Goal: Information Seeking & Learning: Learn about a topic

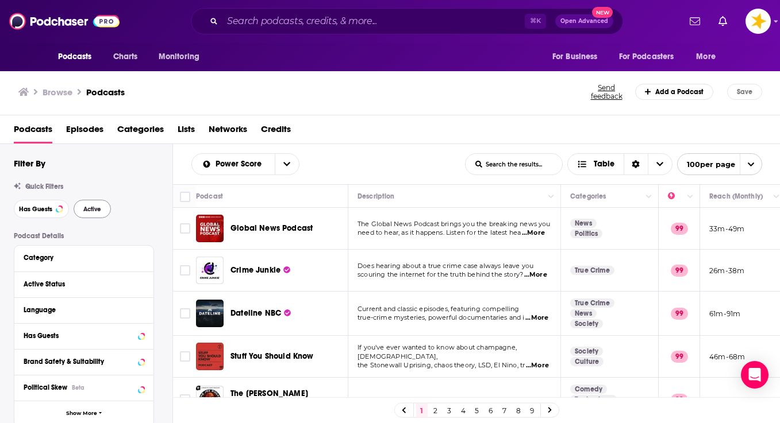
click at [83, 208] on span "Active" at bounding box center [92, 209] width 18 height 6
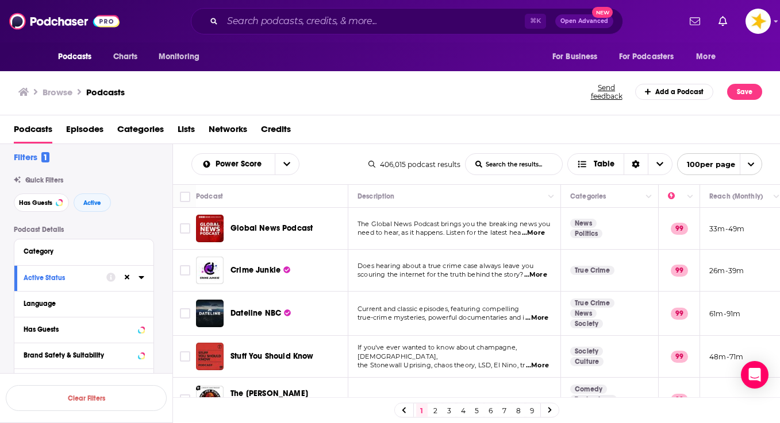
scroll to position [10, 0]
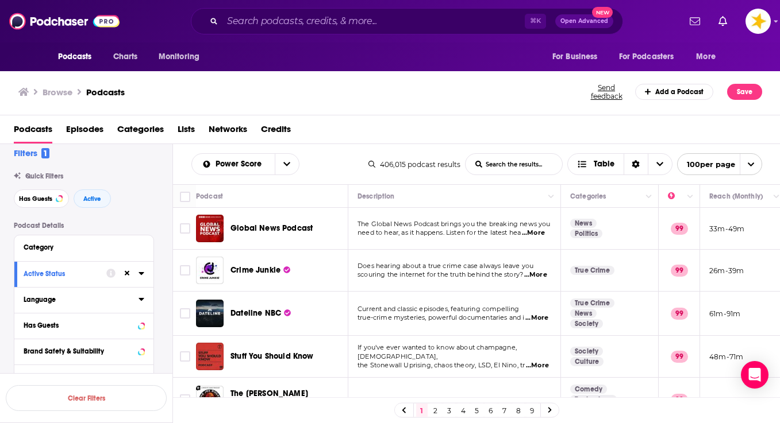
click at [141, 303] on icon at bounding box center [141, 299] width 6 height 9
click at [29, 338] on icon at bounding box center [28, 338] width 7 height 7
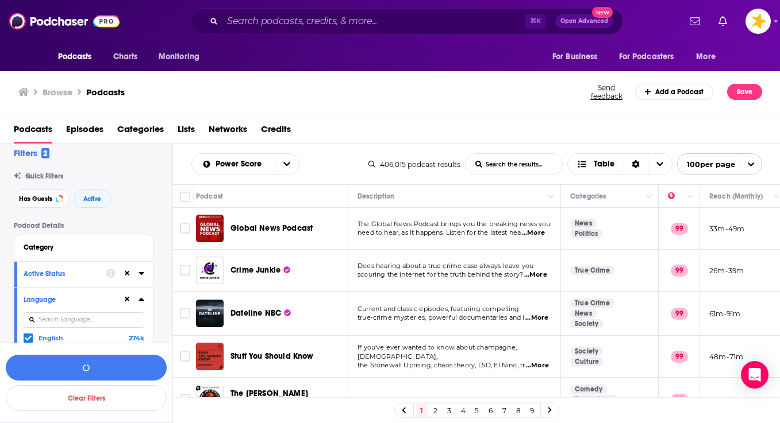
click at [144, 298] on icon at bounding box center [141, 299] width 6 height 9
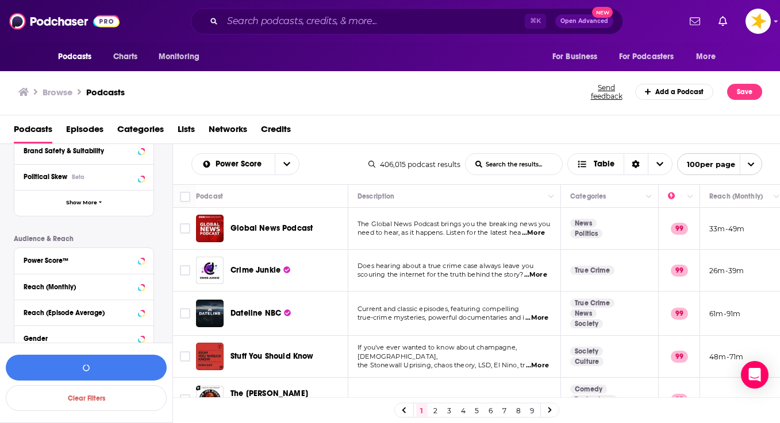
scroll to position [229, 0]
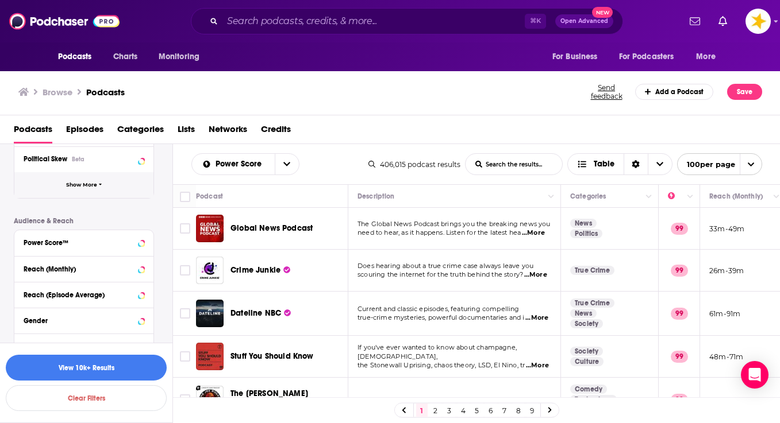
click at [94, 187] on span "Show More" at bounding box center [81, 185] width 31 height 6
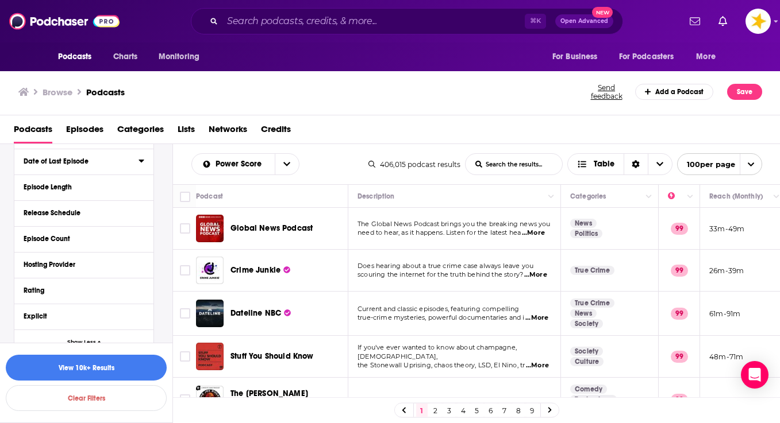
scroll to position [314, 0]
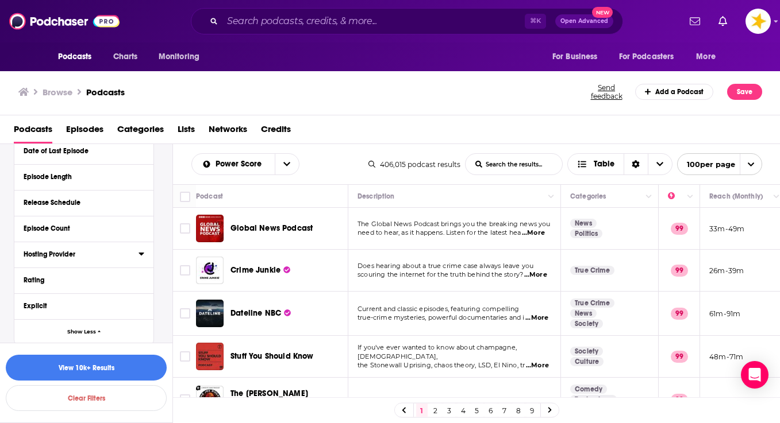
click at [141, 255] on icon at bounding box center [140, 254] width 5 height 3
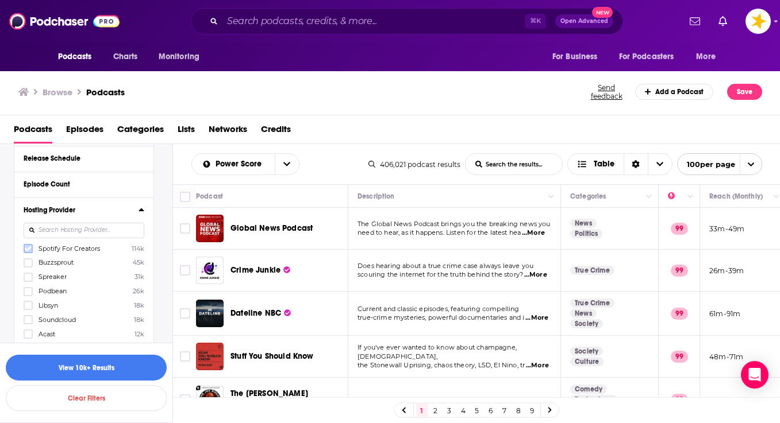
click at [28, 249] on icon at bounding box center [28, 248] width 7 height 7
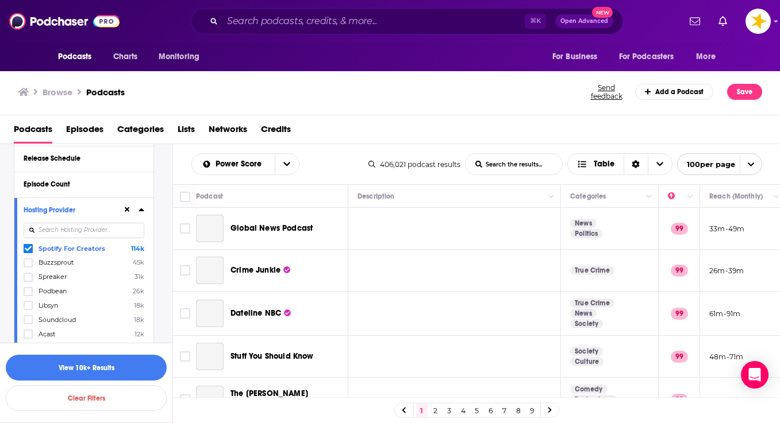
click at [141, 211] on icon at bounding box center [140, 210] width 5 height 3
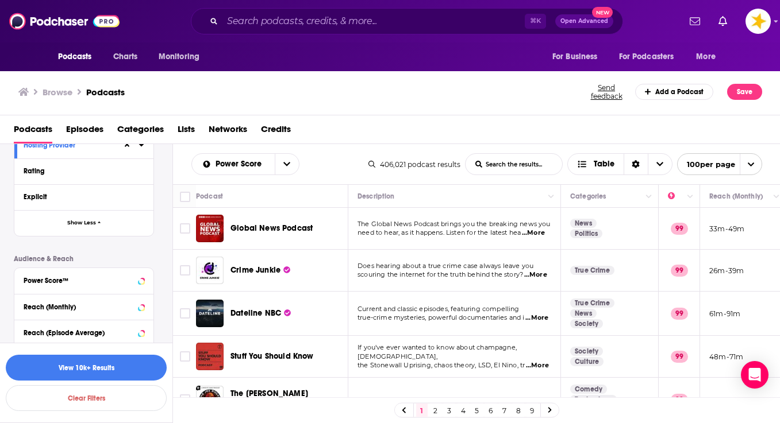
scroll to position [440, 0]
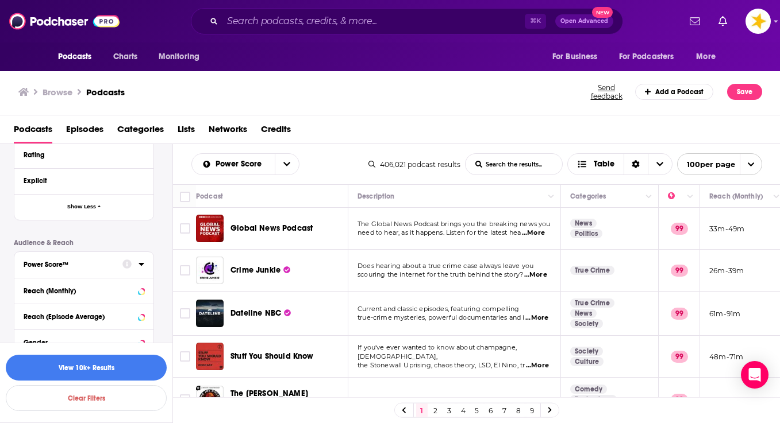
click at [115, 265] on div "Power Score™" at bounding box center [69, 265] width 91 height 8
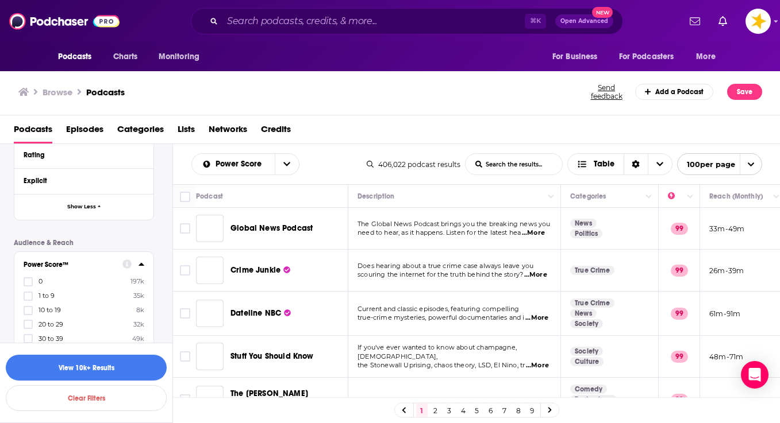
click at [142, 266] on div "Power Score™ 0 197k 1 to 9 35k 10 to 19 8k 20 to 29 32k 30 to 39 49k 40 to 49 4…" at bounding box center [83, 345] width 139 height 186
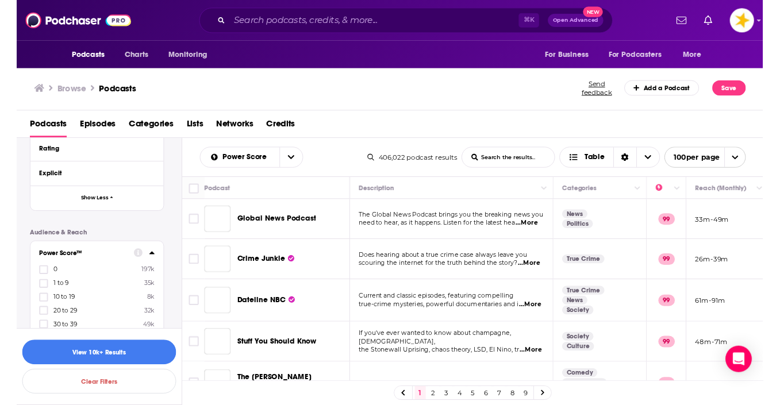
scroll to position [491, 0]
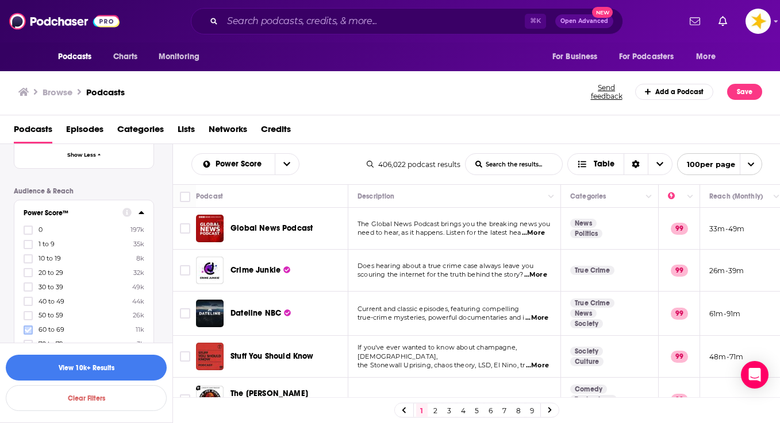
click at [31, 332] on icon at bounding box center [28, 330] width 7 height 7
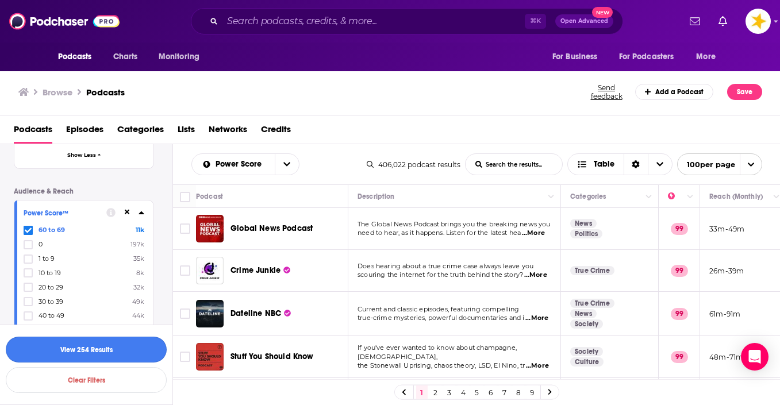
click at [102, 349] on button "View 254 Results" at bounding box center [86, 350] width 161 height 26
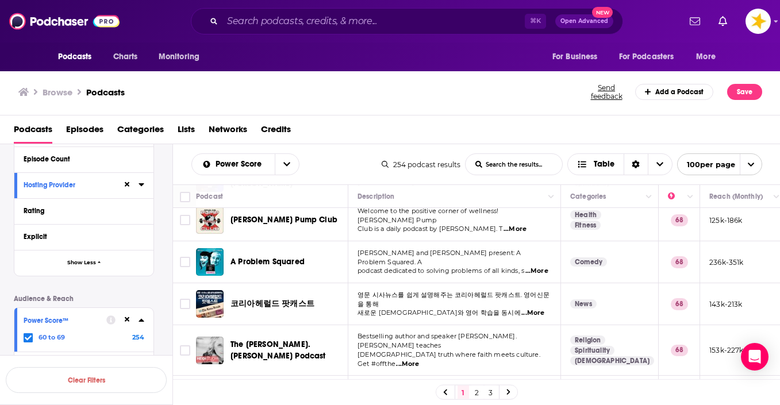
scroll to position [378, 0]
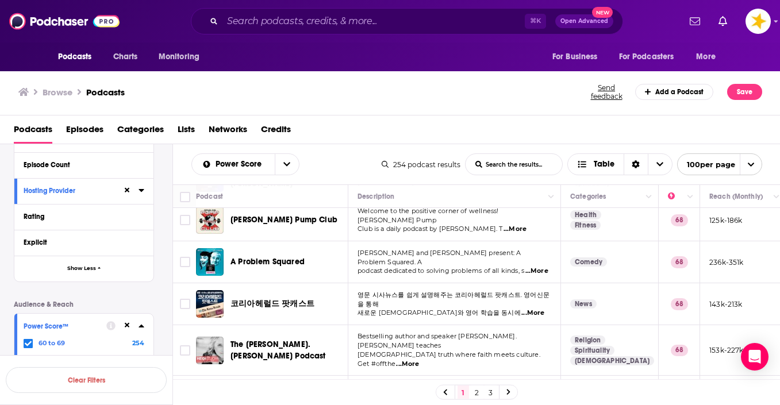
click at [143, 192] on icon at bounding box center [140, 190] width 5 height 3
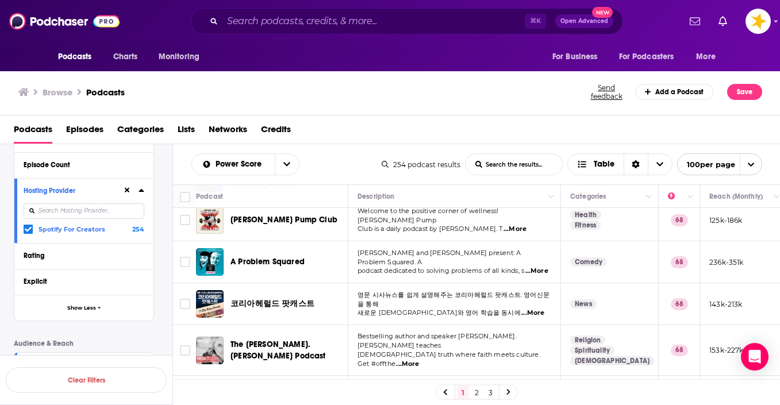
click at [130, 193] on icon at bounding box center [127, 190] width 5 height 7
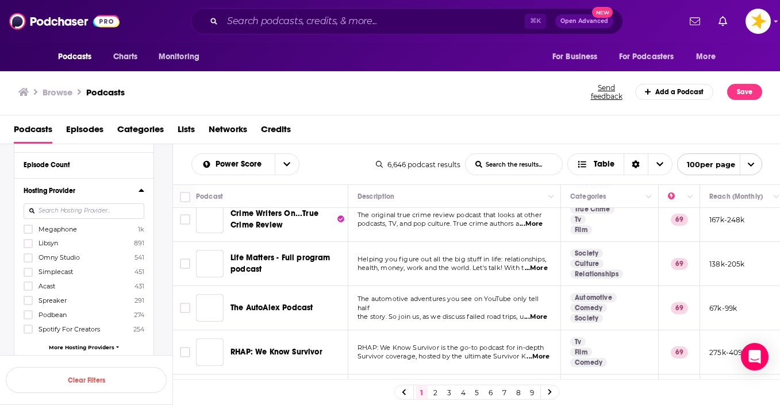
click at [55, 349] on span "More Hosting Providers" at bounding box center [82, 347] width 66 height 6
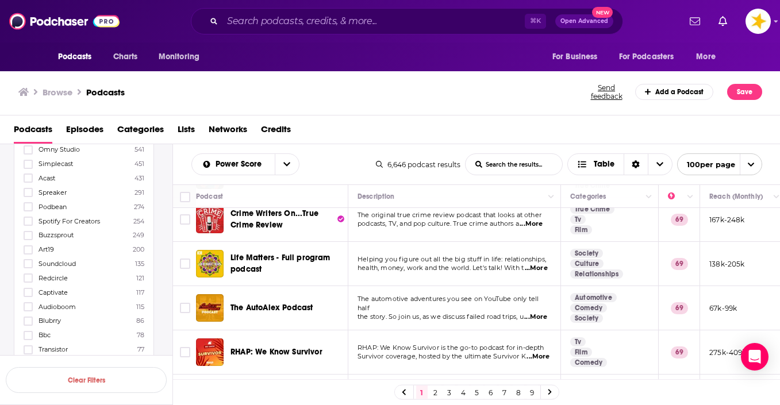
scroll to position [486, 0]
click at [28, 238] on icon at bounding box center [28, 235] width 7 height 5
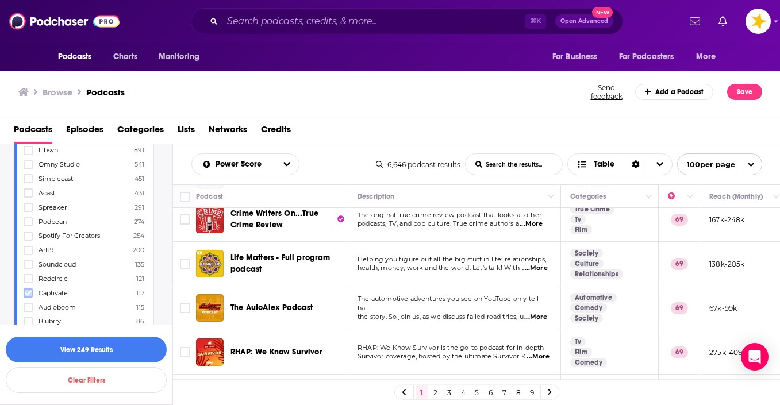
click at [28, 295] on icon at bounding box center [28, 293] width 7 height 7
click at [80, 357] on button "View 366 Results" at bounding box center [86, 350] width 161 height 26
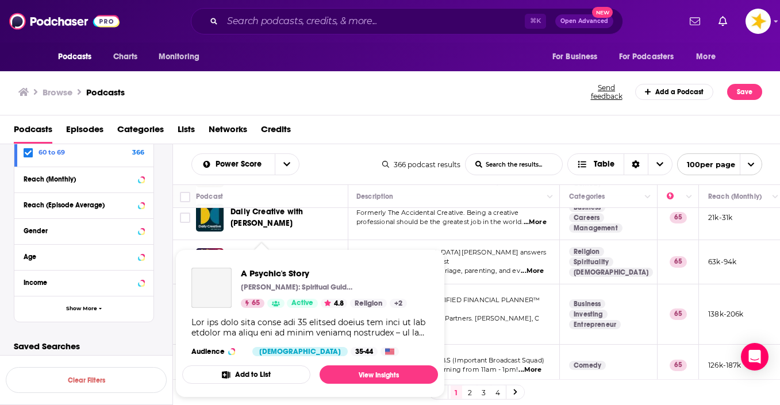
scroll to position [4100, 1]
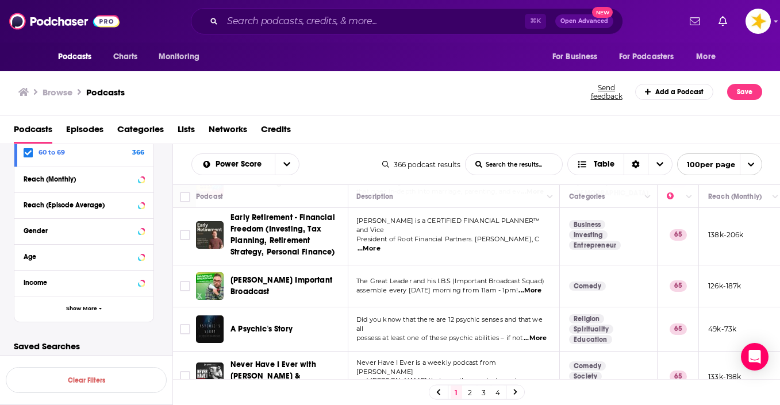
scroll to position [4274, 1]
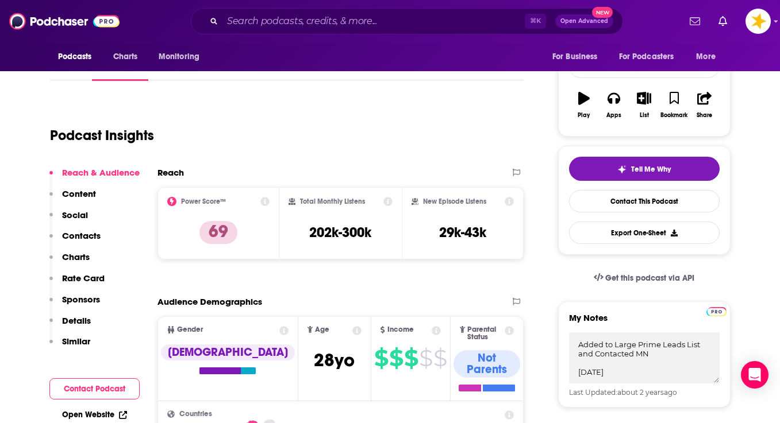
scroll to position [261, 0]
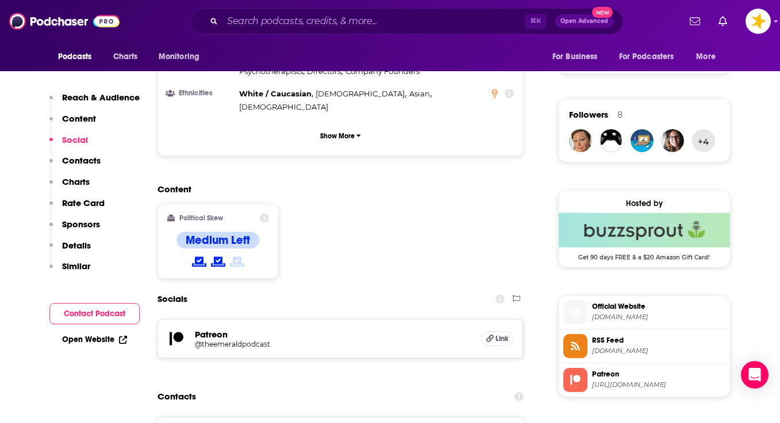
scroll to position [848, 0]
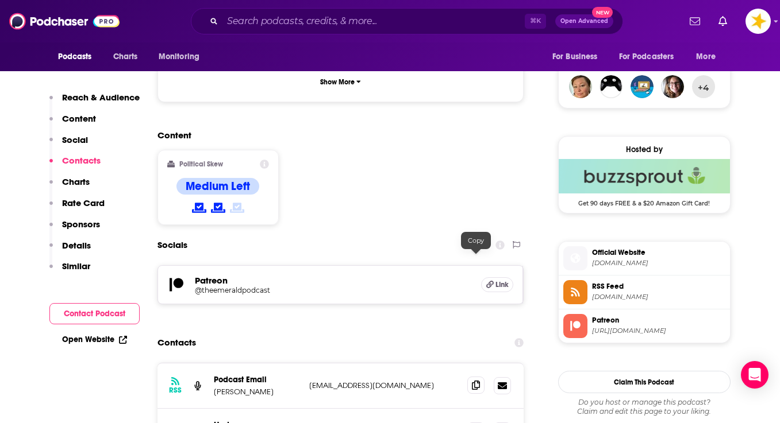
click at [471, 377] on span at bounding box center [475, 385] width 17 height 17
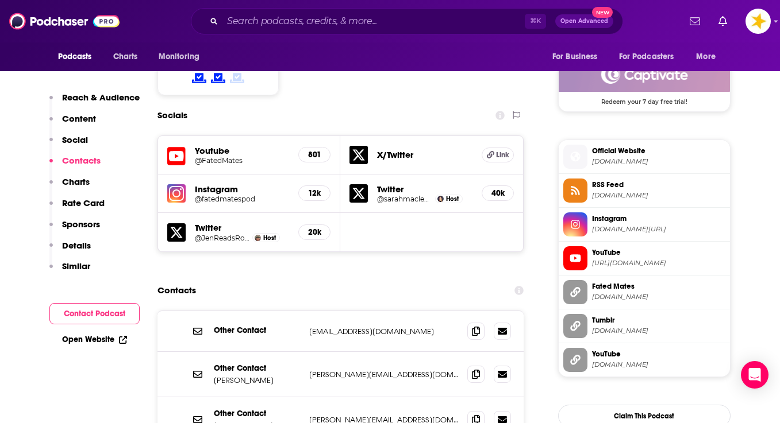
scroll to position [916, 0]
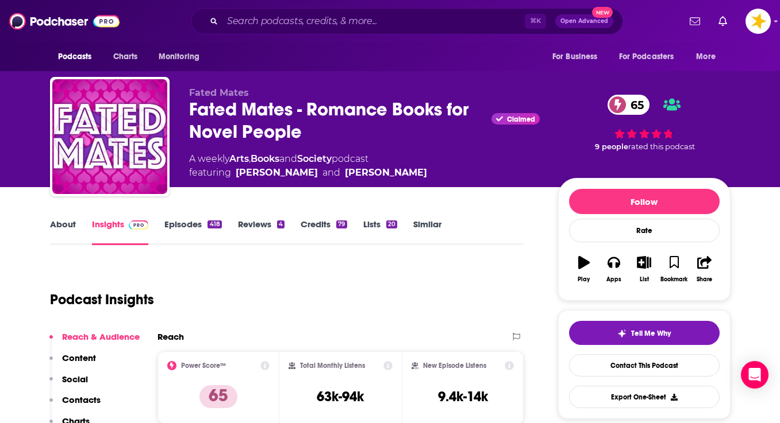
scroll to position [0, 0]
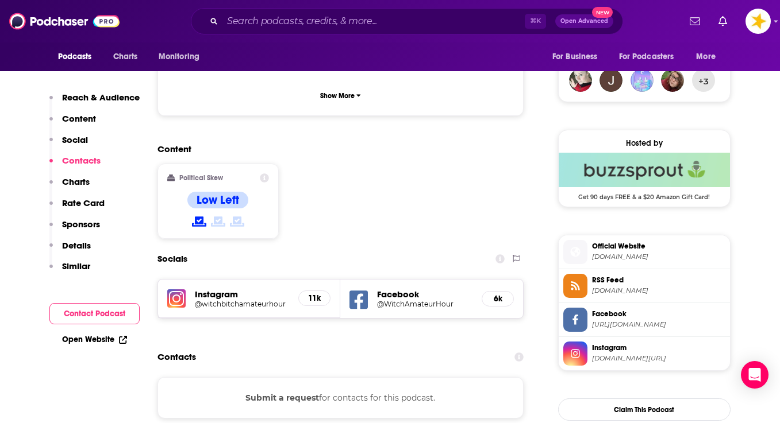
scroll to position [851, 0]
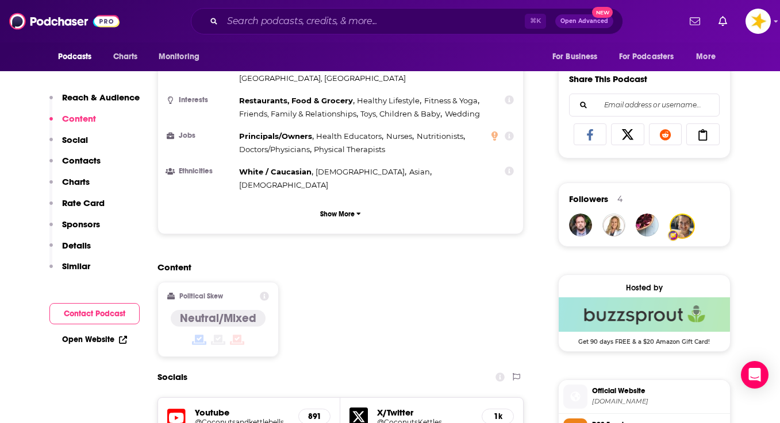
scroll to position [773, 0]
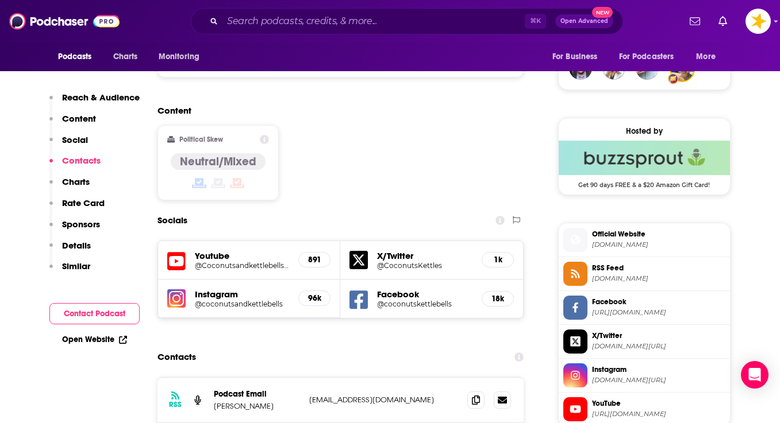
scroll to position [885, 0]
